Goal: Book appointment/travel/reservation

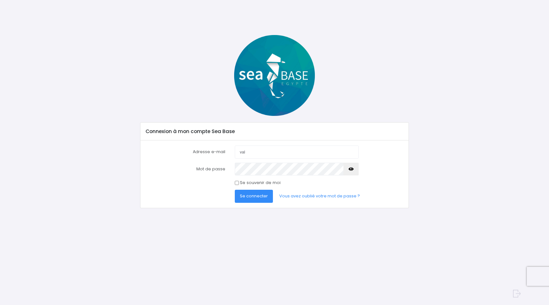
type input "vallet.muriel@gmail.com"
click at [357, 167] on button "button" at bounding box center [351, 168] width 15 height 13
click at [237, 181] on input "Se souvenir de moi" at bounding box center [237, 183] width 4 height 4
checkbox input "true"
click at [256, 197] on span "Se connecter" at bounding box center [254, 196] width 28 height 6
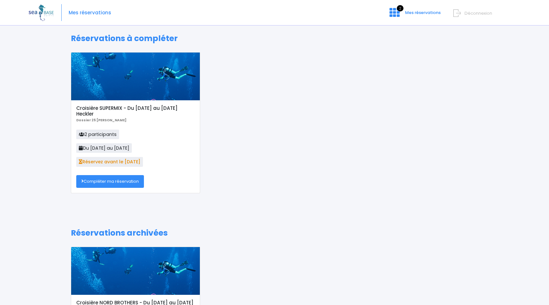
scroll to position [2, 0]
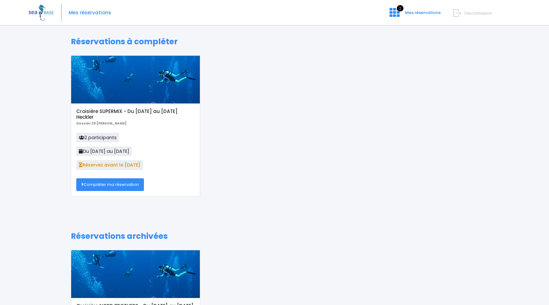
click at [108, 187] on link "Compléter ma réservation" at bounding box center [110, 184] width 68 height 13
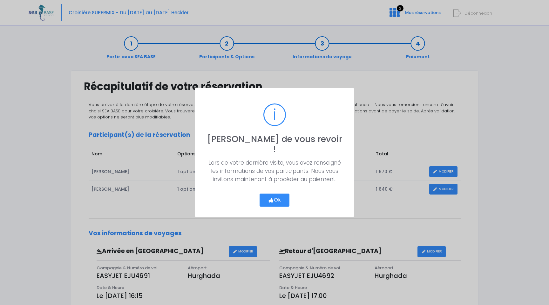
click at [274, 196] on button "Ok" at bounding box center [275, 199] width 30 height 13
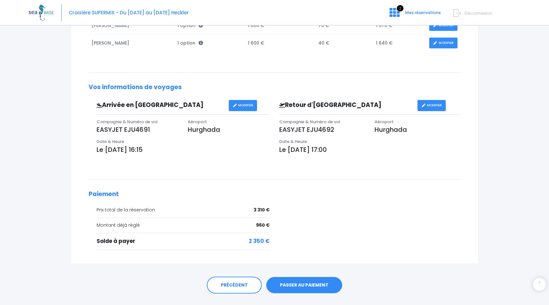
scroll to position [160, 0]
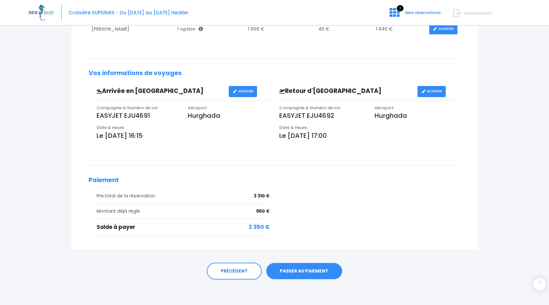
click at [299, 272] on link "PASSER AU PAIEMENT" at bounding box center [304, 271] width 76 height 17
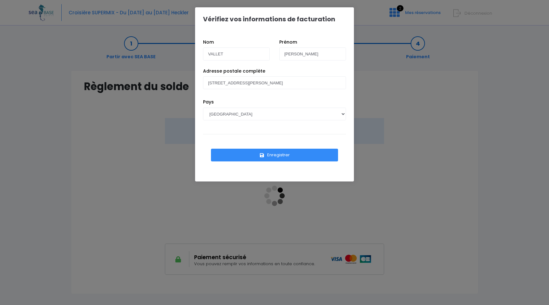
click at [275, 155] on button "Enregistrer" at bounding box center [274, 154] width 127 height 13
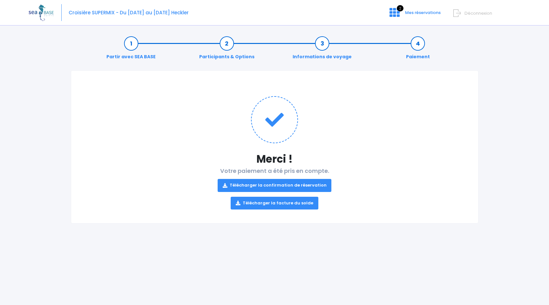
click at [275, 202] on link "Télécharger la facture du solde" at bounding box center [275, 203] width 88 height 13
click at [282, 185] on link "Télécharger la confirmation de réservation" at bounding box center [275, 185] width 114 height 13
click at [279, 186] on link "Télécharger la confirmation de réservation" at bounding box center [275, 185] width 114 height 13
click at [243, 185] on link "Télécharger la confirmation de réservation" at bounding box center [275, 185] width 114 height 13
